Goal: Transaction & Acquisition: Purchase product/service

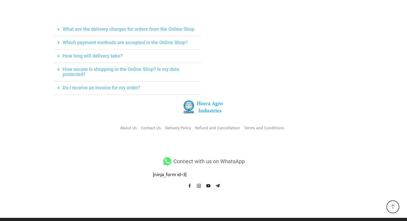
scroll to position [203, 0]
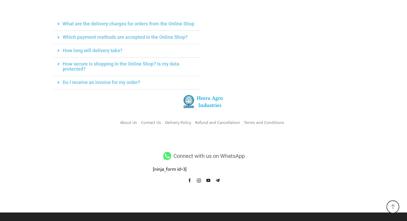
click at [110, 23] on link "What are the delivery charges for orders from the Online Shop" at bounding box center [128, 24] width 131 height 6
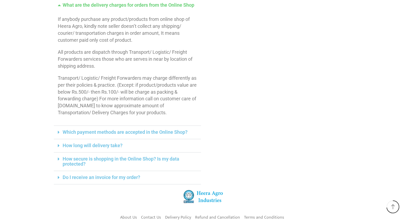
scroll to position [230, 0]
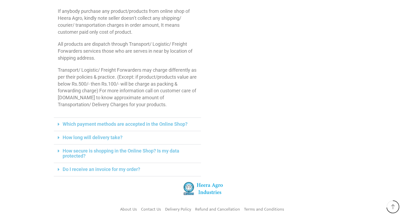
click at [102, 125] on link "Which payment methods are accepted in the Online Shop?" at bounding box center [125, 124] width 125 height 6
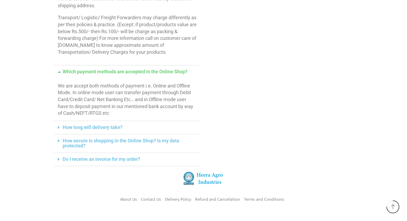
scroll to position [283, 0]
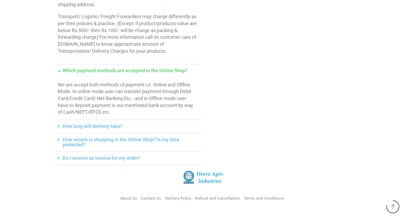
click at [94, 126] on link "How long will delivery take?" at bounding box center [93, 126] width 60 height 6
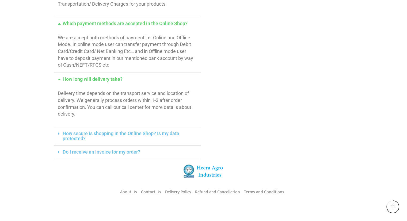
scroll to position [337, 0]
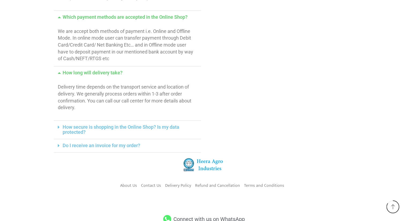
click at [95, 125] on link "How secure is shopping in the Online Shop? Is my data protected?" at bounding box center [121, 129] width 117 height 11
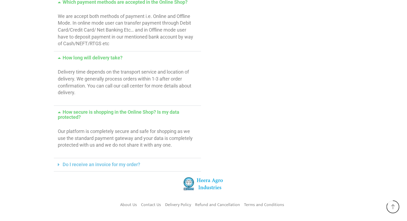
scroll to position [363, 0]
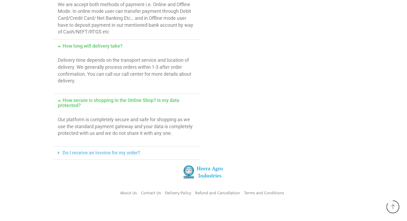
click at [93, 150] on link "Do I receive an invoice for my order?" at bounding box center [102, 153] width 78 height 6
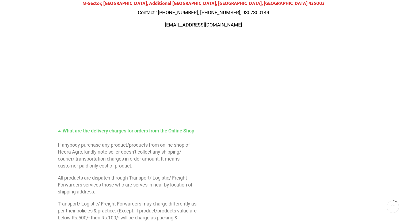
scroll to position [0, 0]
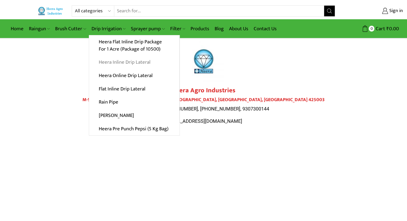
click at [120, 62] on link "Heera Inline Drip Lateral" at bounding box center [134, 62] width 90 height 13
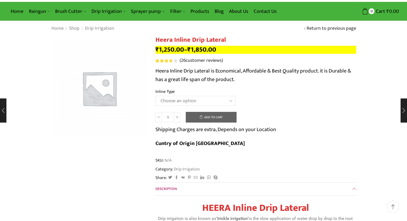
scroll to position [27, 0]
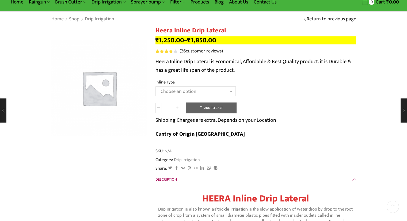
click at [228, 92] on select "Choose an option Heera Inline 12 MM (30CM) Heera Inline 12 MM (38CM) Heera Inli…" at bounding box center [195, 91] width 80 height 10
click at [202, 88] on select "Choose an option Heera Inline 12 MM (30CM) Heera Inline 12 MM (38CM) Heera Inli…" at bounding box center [195, 91] width 80 height 10
click at [155, 86] on select "Choose an option Heera Inline 12 MM (30CM) Heera Inline 12 MM (38CM) Heera Inli…" at bounding box center [195, 91] width 80 height 10
select select "Kohinoor Inline 16 MM (38CM)"
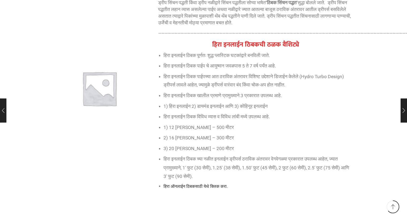
scroll to position [2940, 0]
